Goal: Task Accomplishment & Management: Manage account settings

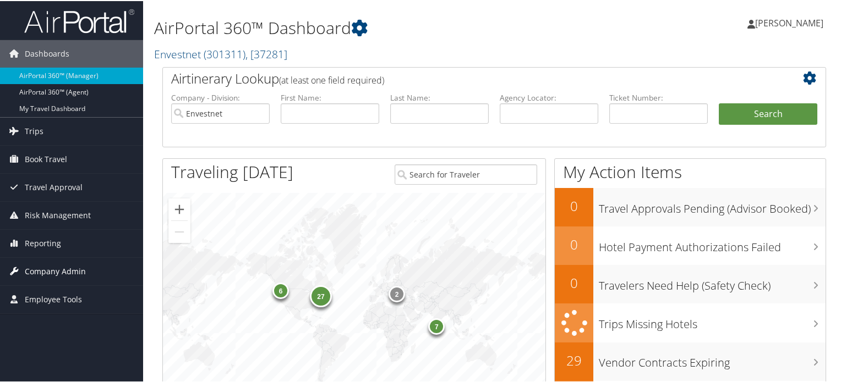
click at [64, 264] on span "Company Admin" at bounding box center [55, 271] width 61 height 28
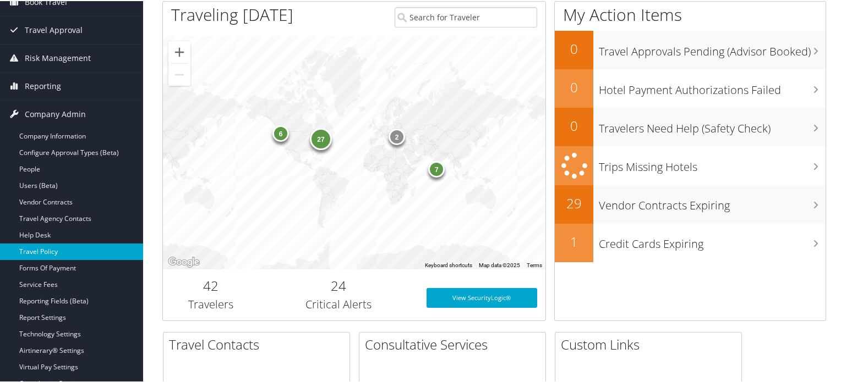
scroll to position [158, 0]
click at [86, 245] on link "Travel Policy" at bounding box center [71, 250] width 143 height 17
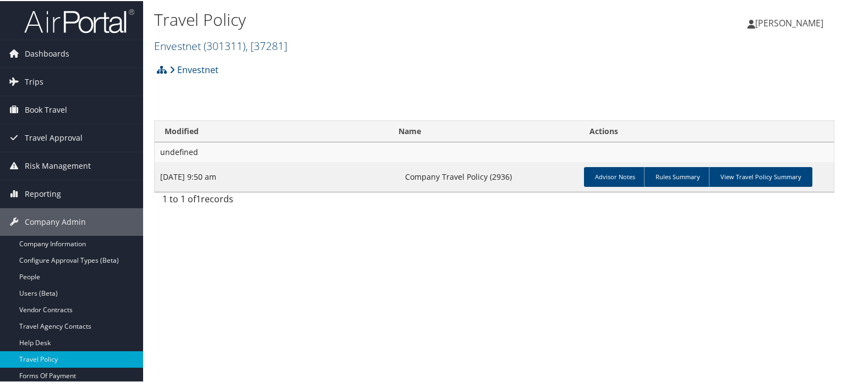
click at [261, 47] on span ", [ 37281 ]" at bounding box center [266, 44] width 42 height 15
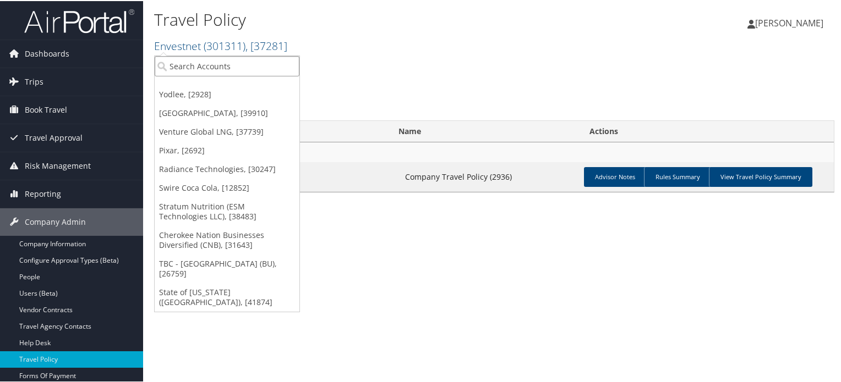
click at [232, 67] on input "search" at bounding box center [227, 65] width 145 height 20
click at [231, 70] on input "search" at bounding box center [227, 65] width 145 height 20
type input "venture"
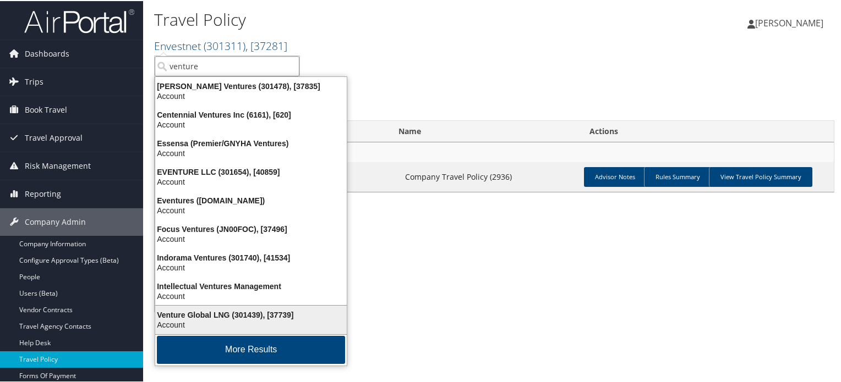
click at [205, 306] on div "Venture Global LNG (301439), [37739] Account" at bounding box center [251, 318] width 188 height 25
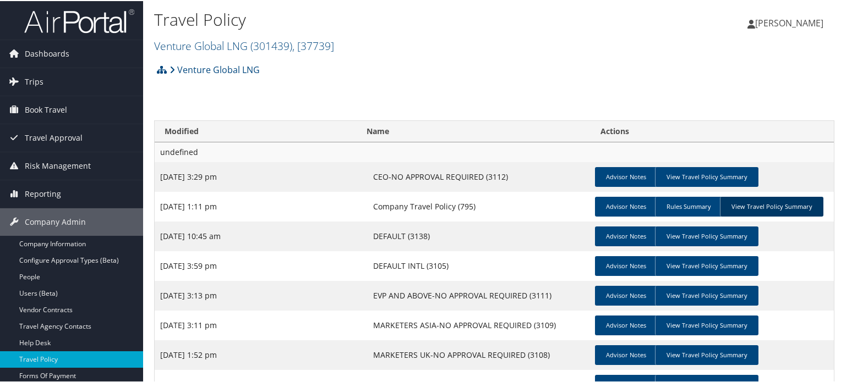
click at [750, 206] on link "View Travel Policy Summary" at bounding box center [771, 206] width 103 height 20
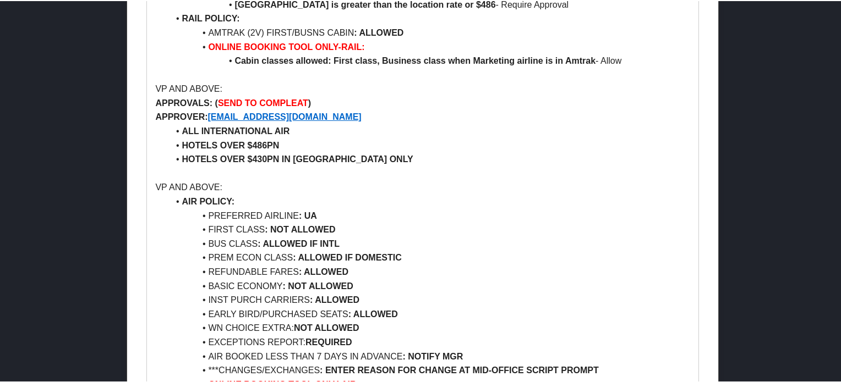
scroll to position [1134, 0]
